Goal: Find specific fact

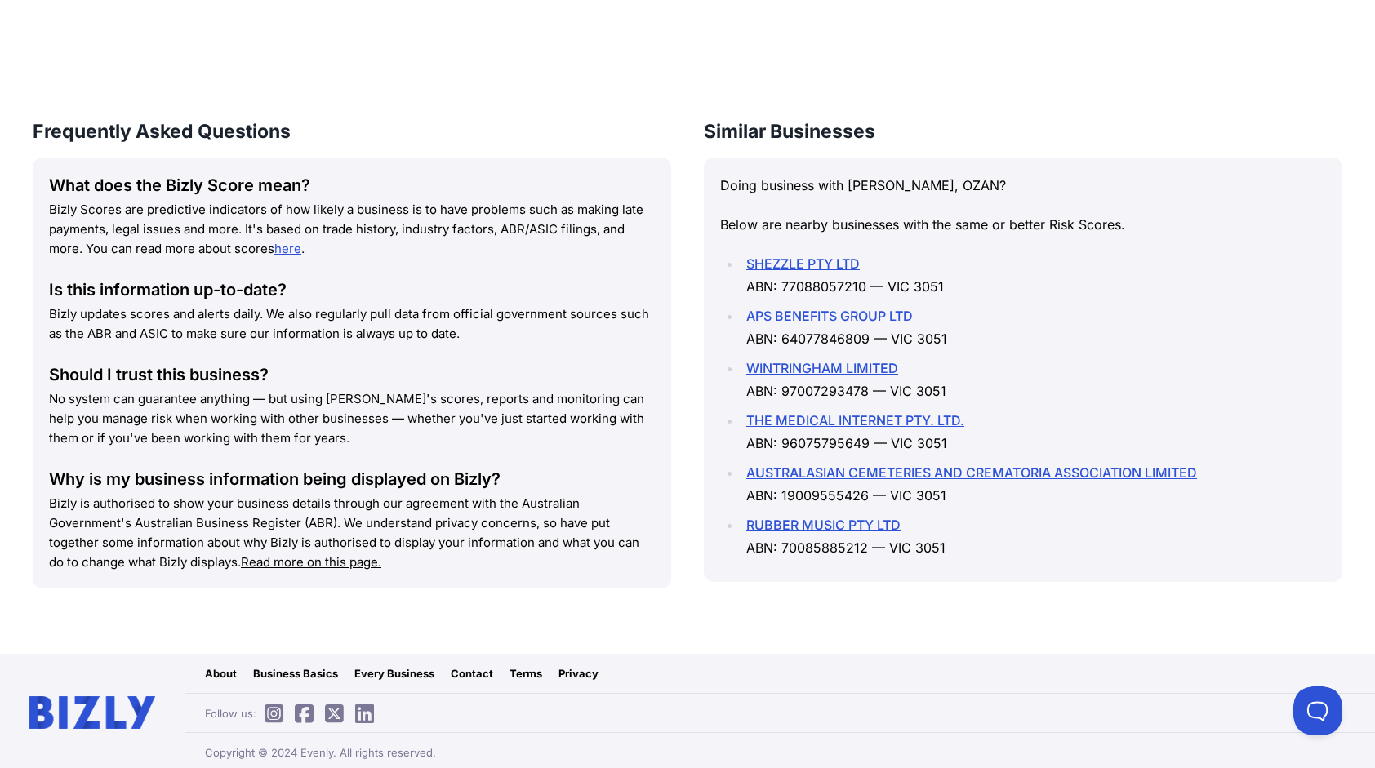
scroll to position [2088, 0]
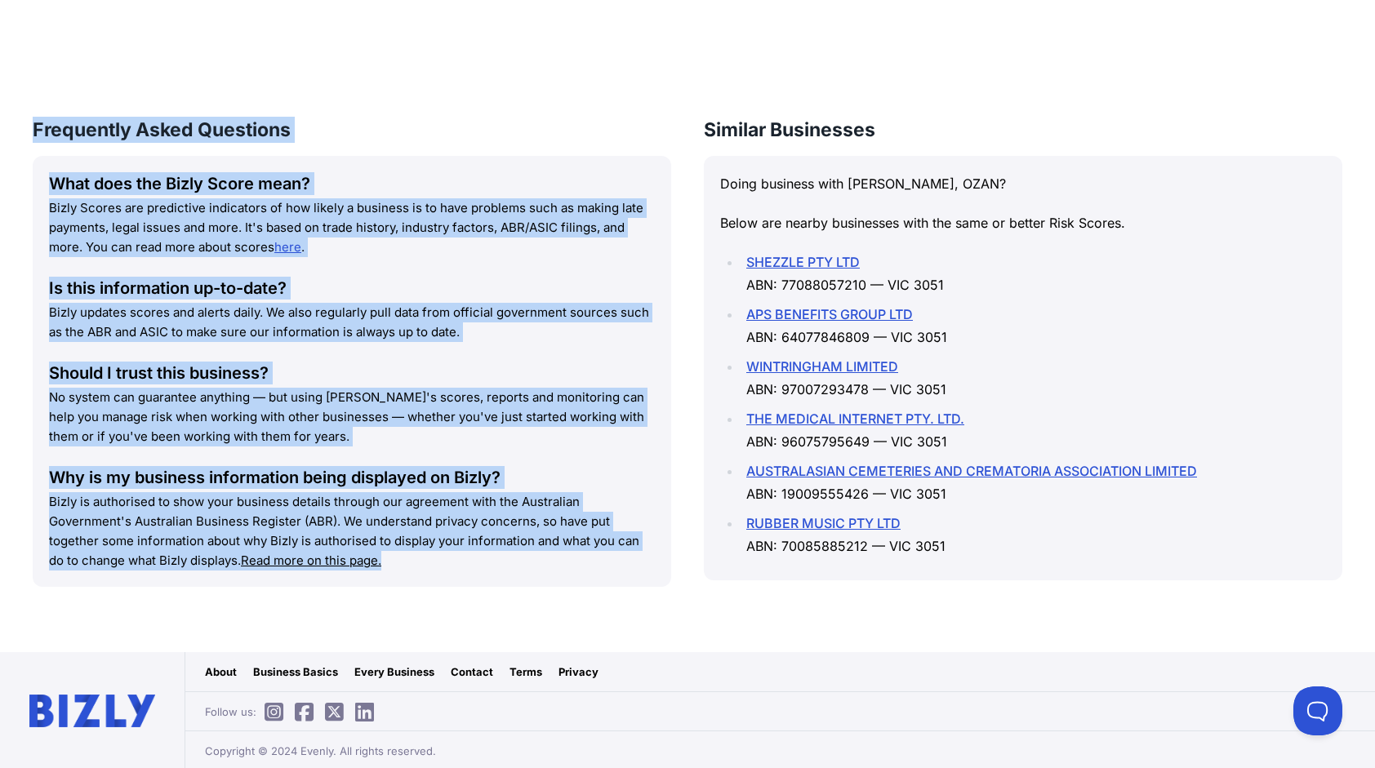
drag, startPoint x: 70, startPoint y: 125, endPoint x: 442, endPoint y: 573, distance: 582.1
click at [442, 573] on div "Frequently Asked Questions What does the Bizly Score mean? Bizly Scores are pre…" at bounding box center [352, 352] width 638 height 470
click at [450, 587] on div "Frequently Asked Questions What does the Bizly Score mean? Bizly Scores are pre…" at bounding box center [352, 368] width 638 height 503
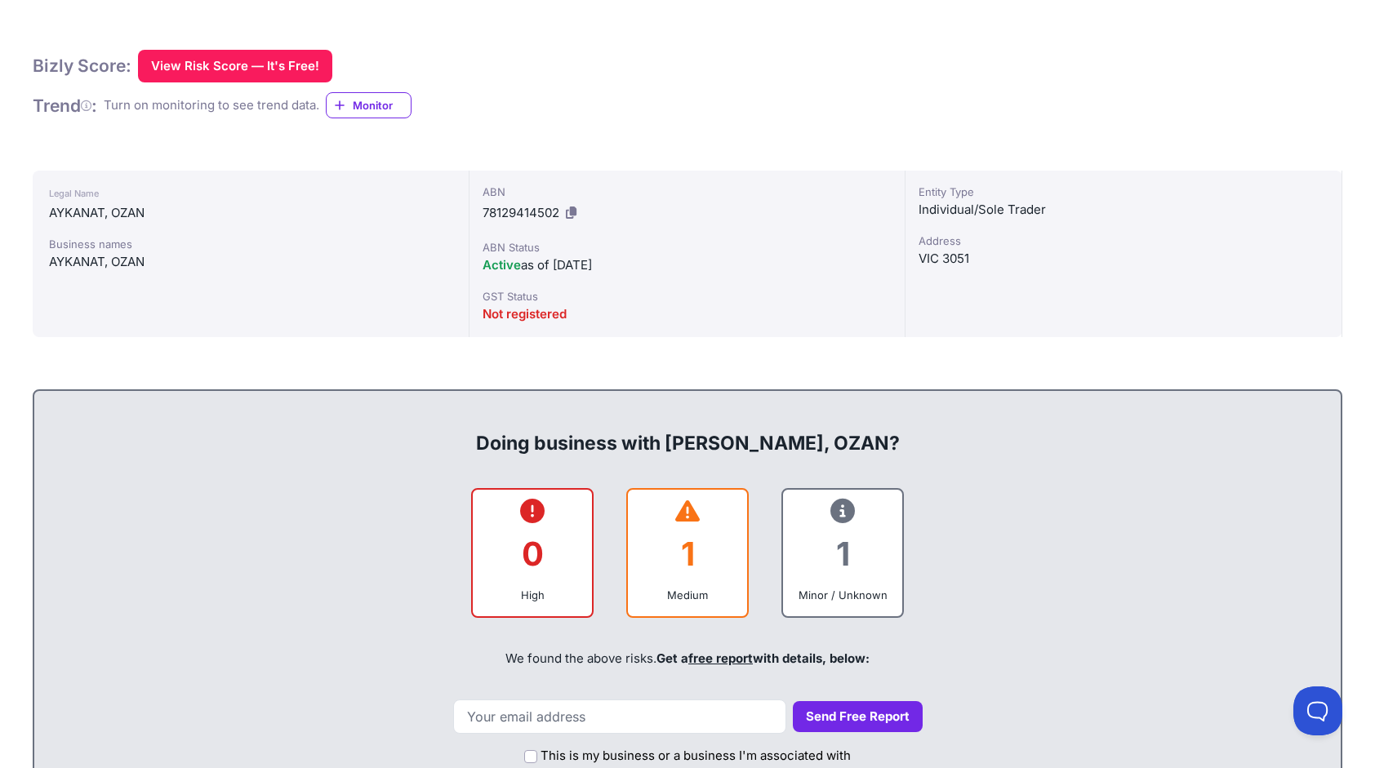
scroll to position [455, 0]
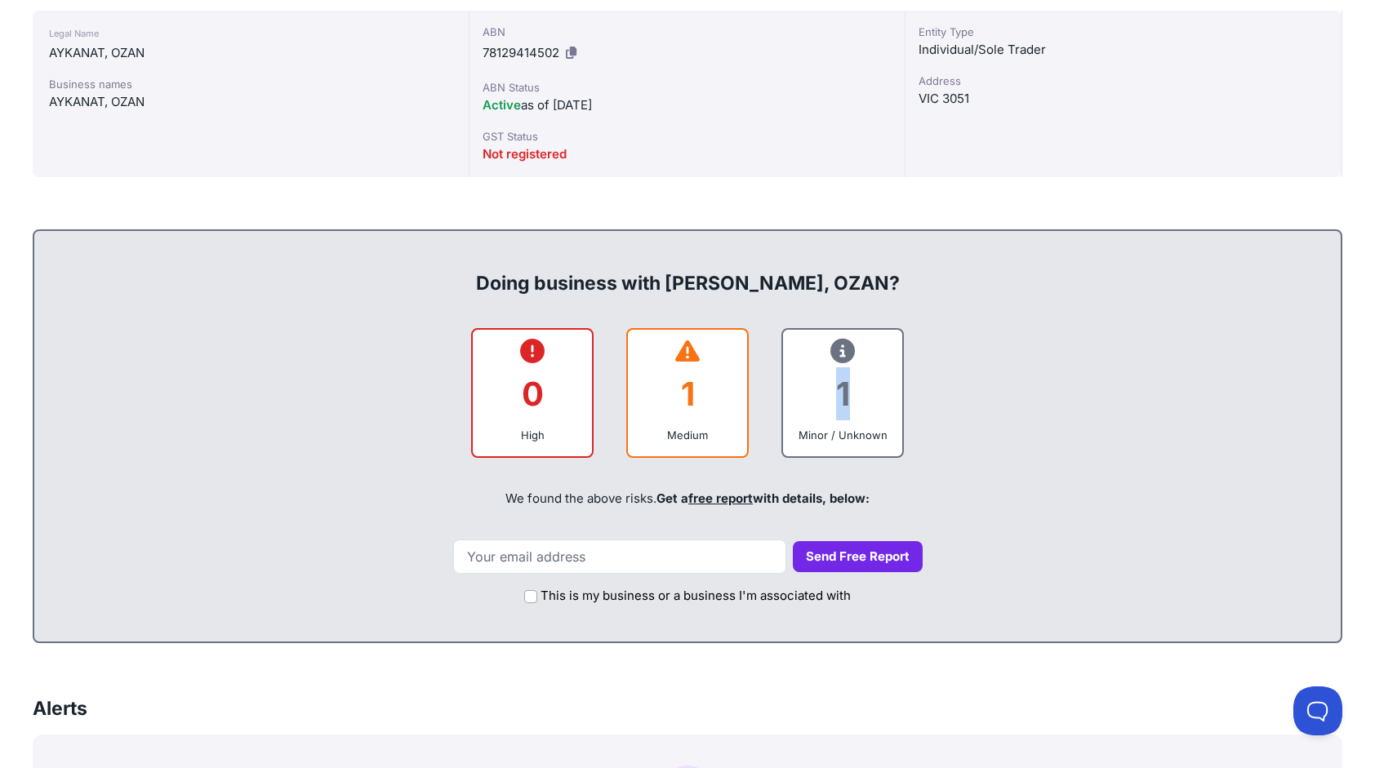
drag, startPoint x: 852, startPoint y: 393, endPoint x: 865, endPoint y: 397, distance: 13.7
click at [865, 397] on div "1" at bounding box center [842, 394] width 93 height 66
drag, startPoint x: 865, startPoint y: 397, endPoint x: 898, endPoint y: 428, distance: 45.6
click at [898, 428] on div "1 Minor / Unknown" at bounding box center [842, 393] width 122 height 131
drag, startPoint x: 636, startPoint y: 429, endPoint x: 720, endPoint y: 437, distance: 84.4
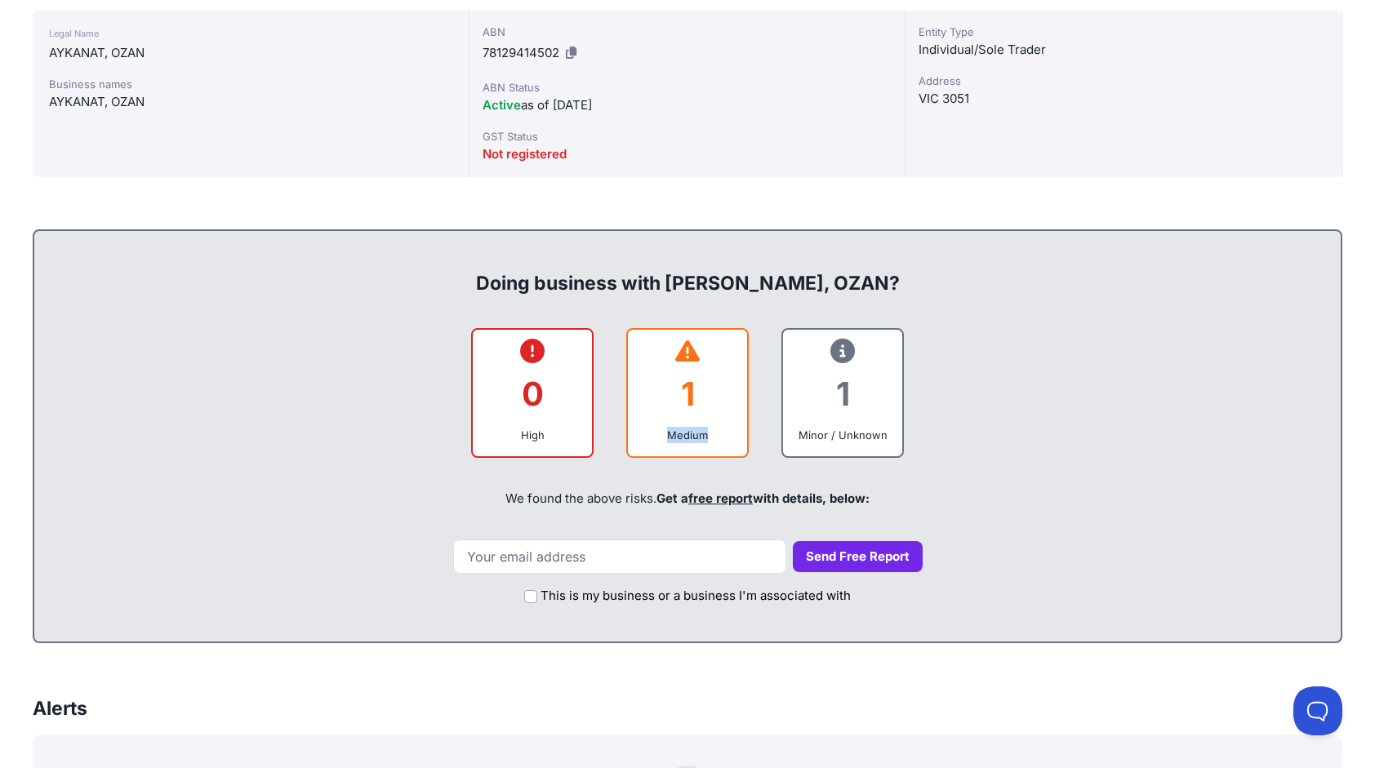
click at [720, 437] on div "1 Medium" at bounding box center [687, 393] width 122 height 131
drag, startPoint x: 720, startPoint y: 437, endPoint x: 687, endPoint y: 397, distance: 51.6
click at [687, 397] on div "1" at bounding box center [687, 394] width 93 height 66
click at [692, 352] on icon at bounding box center [687, 351] width 24 height 1
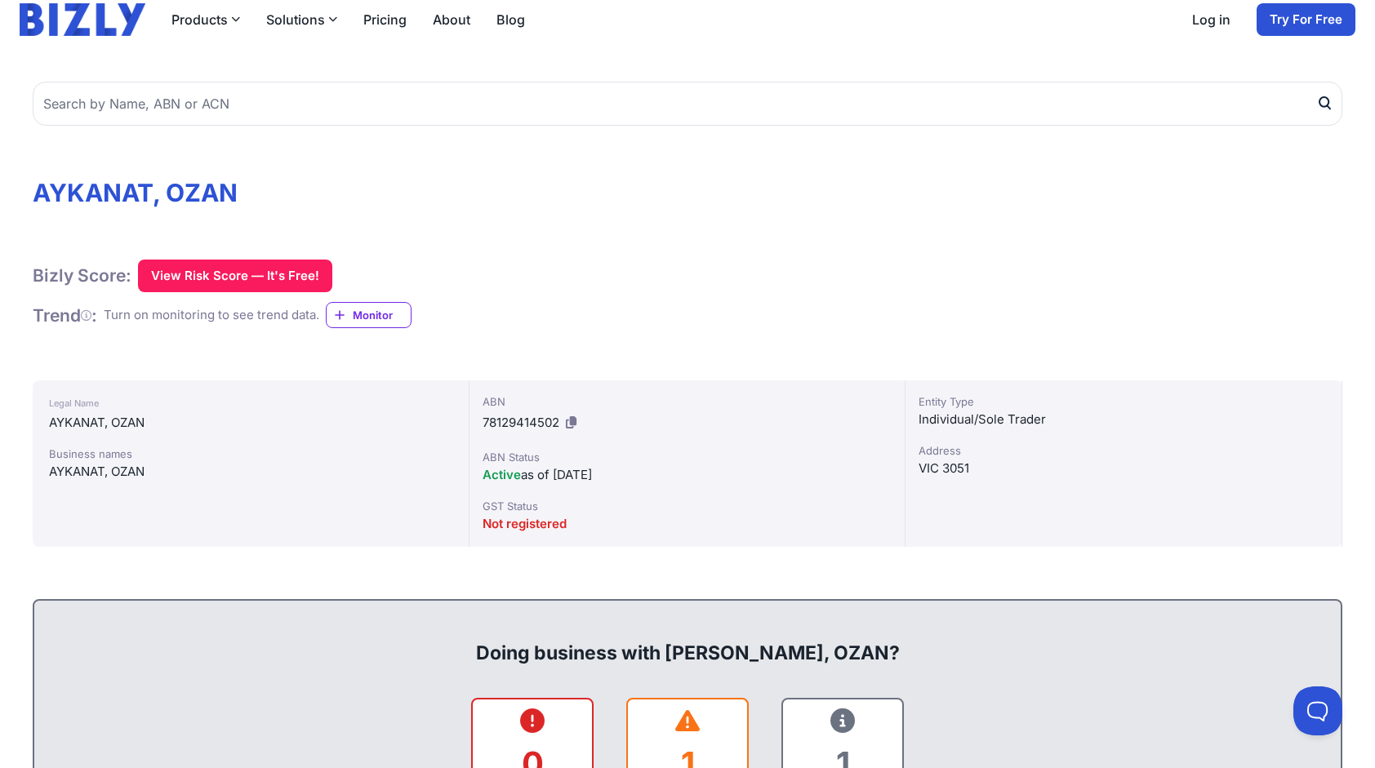
scroll to position [163, 0]
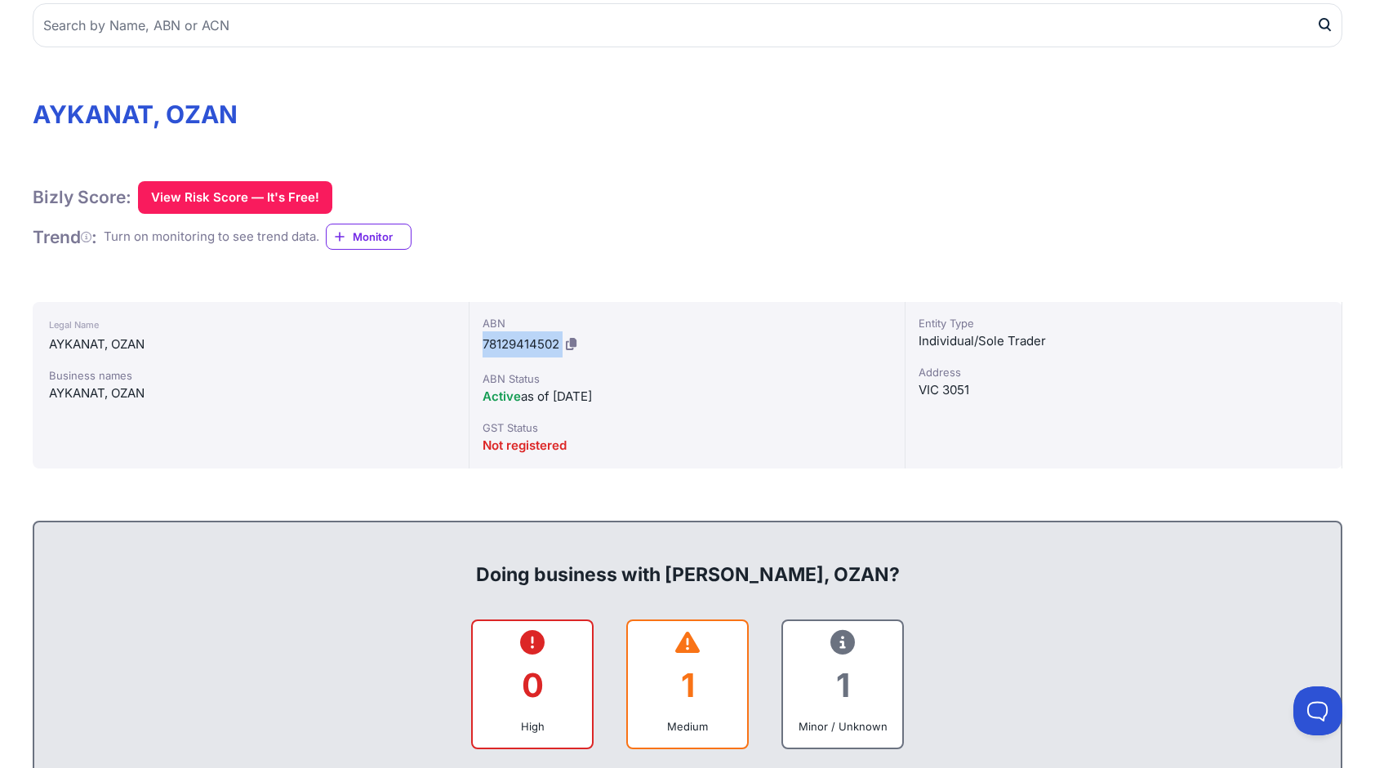
drag, startPoint x: 527, startPoint y: 338, endPoint x: 583, endPoint y: 336, distance: 56.4
click at [583, 336] on div "ABN 78129414502 ABN Status Active as of [DATE] GST Status Not registered" at bounding box center [687, 385] width 437 height 167
drag, startPoint x: 583, startPoint y: 336, endPoint x: 676, endPoint y: 353, distance: 94.5
click at [676, 353] on div "ABN 78129414502" at bounding box center [688, 336] width 410 height 42
drag, startPoint x: 914, startPoint y: 342, endPoint x: 1059, endPoint y: 333, distance: 144.8
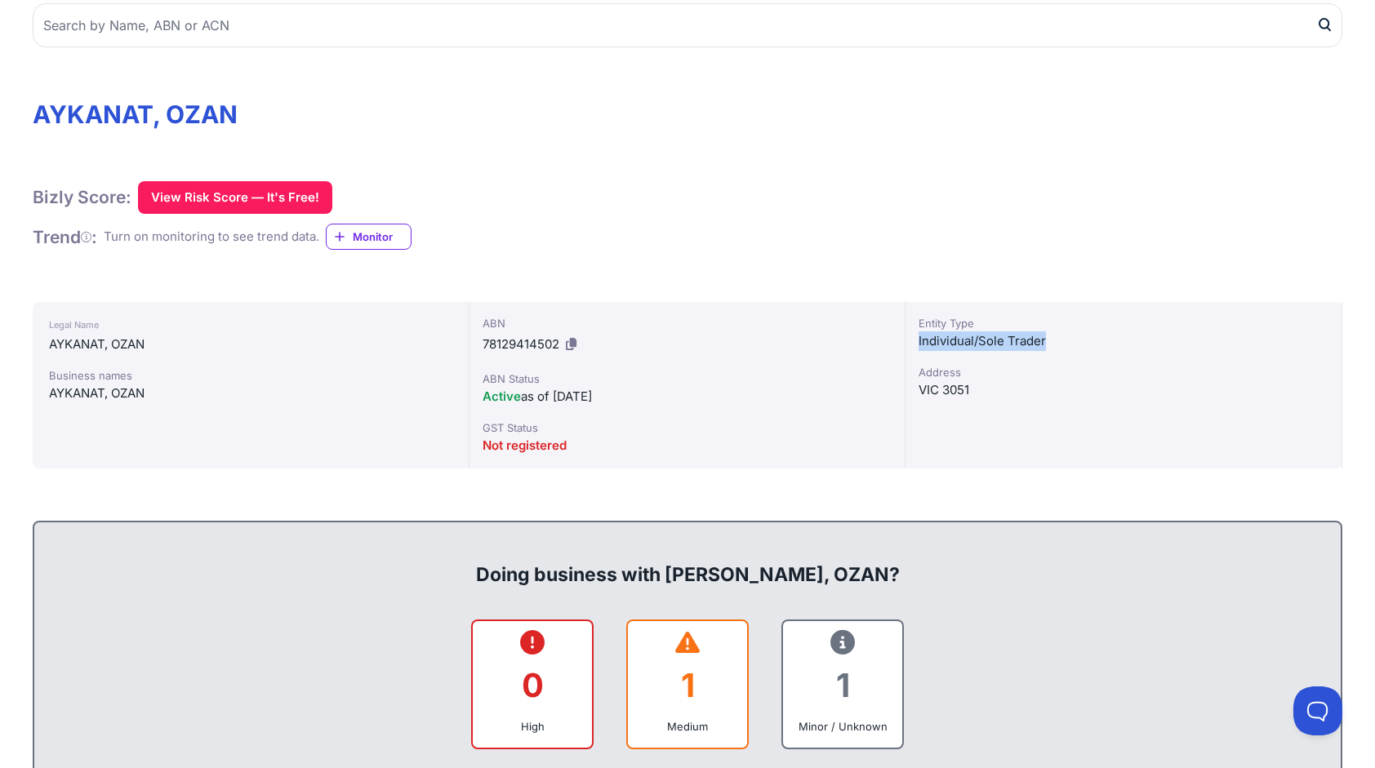
click at [1059, 333] on div "Entity Type Individual/Sole Trader Address VIC 3051" at bounding box center [1123, 385] width 437 height 167
drag, startPoint x: 1059, startPoint y: 333, endPoint x: 665, endPoint y: 288, distance: 396.1
